Goal: Navigation & Orientation: Find specific page/section

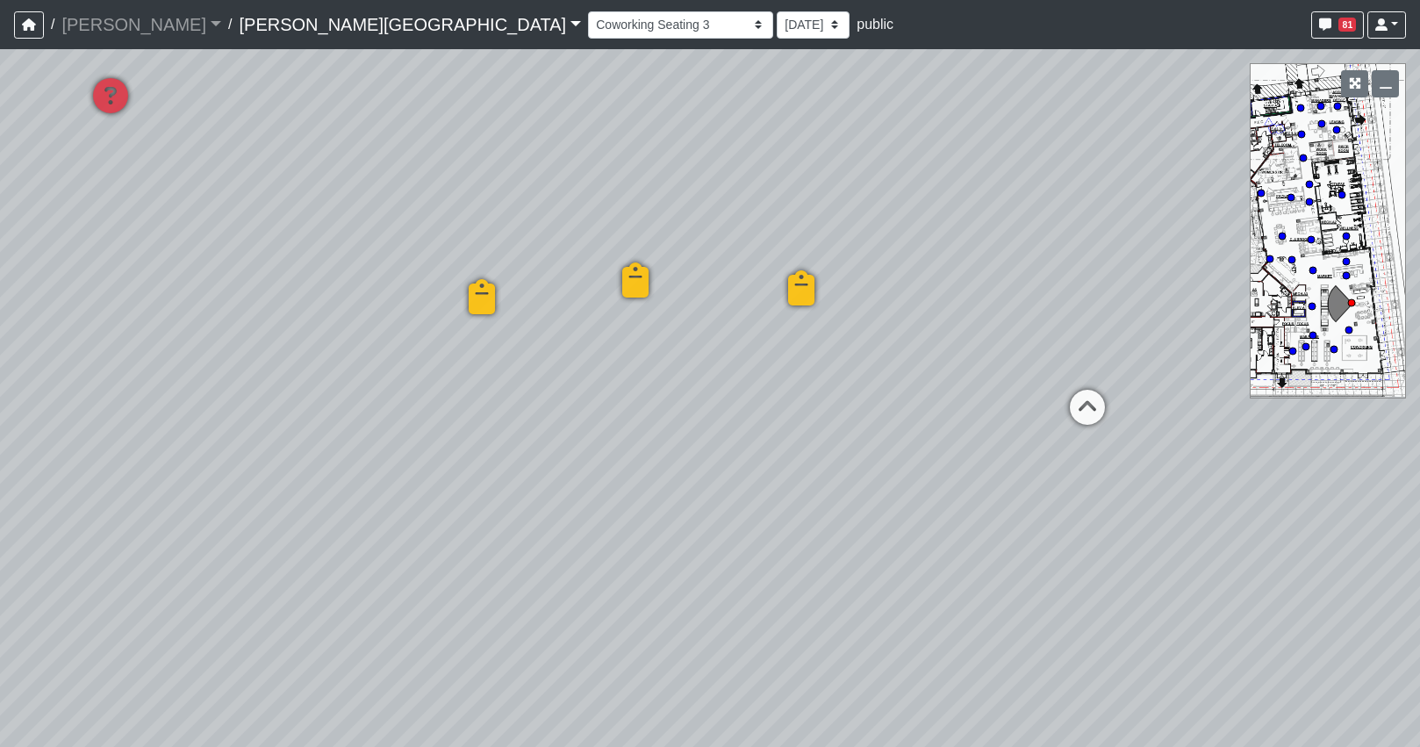
select select "b75WLKiiaJA3cEZUS8gtYH"
select select "4RaHTiPXkmhnUPAV7KL21M"
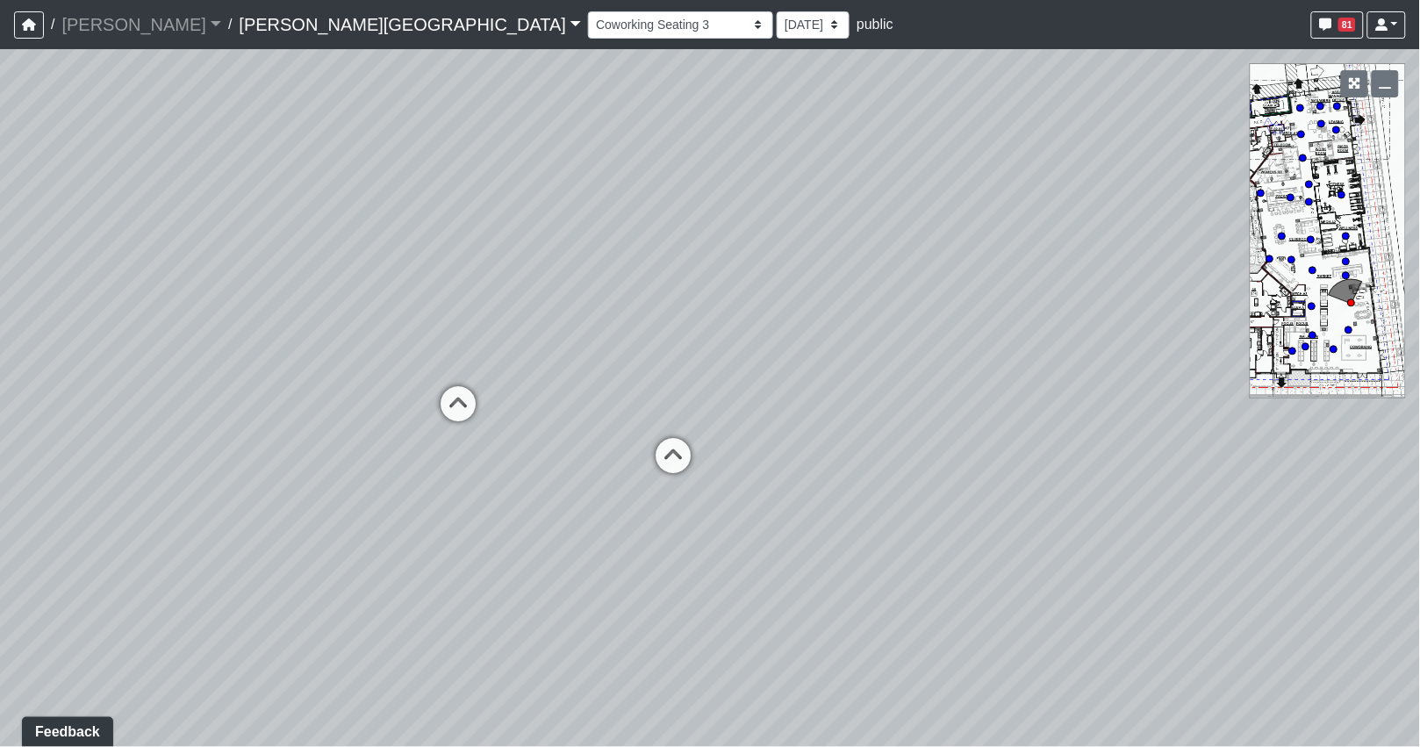
drag, startPoint x: 450, startPoint y: 477, endPoint x: 31, endPoint y: 459, distance: 420.0
click at [0, 467] on html "/ [PERSON_NAME] Loading... / [PERSON_NAME][GEOGRAPHIC_DATA] [PERSON_NAME][GEOGR…" at bounding box center [710, 373] width 1420 height 747
drag, startPoint x: 259, startPoint y: 516, endPoint x: 259, endPoint y: 487, distance: 29.0
click at [0, 503] on html "/ [PERSON_NAME] Loading... / [PERSON_NAME][GEOGRAPHIC_DATA] [PERSON_NAME][GEOGR…" at bounding box center [710, 373] width 1420 height 747
drag, startPoint x: 23, startPoint y: 494, endPoint x: -120, endPoint y: 494, distance: 143.1
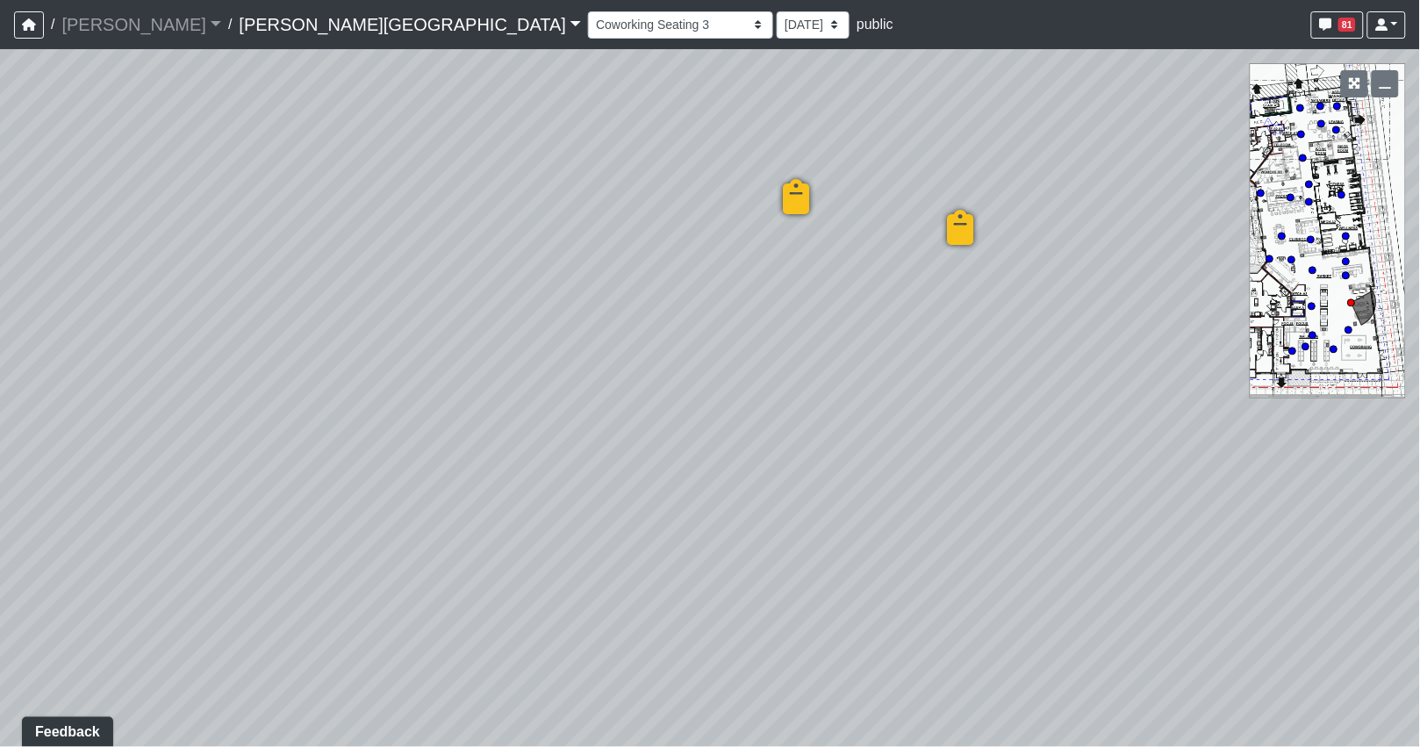
click at [0, 494] on html "/ [PERSON_NAME] Loading... / [PERSON_NAME][GEOGRAPHIC_DATA] [PERSON_NAME][GEOGR…" at bounding box center [710, 373] width 1420 height 747
drag, startPoint x: 621, startPoint y: 529, endPoint x: -136, endPoint y: 457, distance: 760.1
click at [0, 457] on html "/ [PERSON_NAME] Loading... / [PERSON_NAME][GEOGRAPHIC_DATA] [PERSON_NAME][GEOGR…" at bounding box center [710, 373] width 1420 height 747
drag, startPoint x: 672, startPoint y: 474, endPoint x: 464, endPoint y: 476, distance: 209.0
click at [464, 476] on div "Loading... Coffee Bar Loading... Created by [PERSON_NAME] - [DATE] - Rev: [DATE…" at bounding box center [710, 398] width 1420 height 698
